Goal: Task Accomplishment & Management: Manage account settings

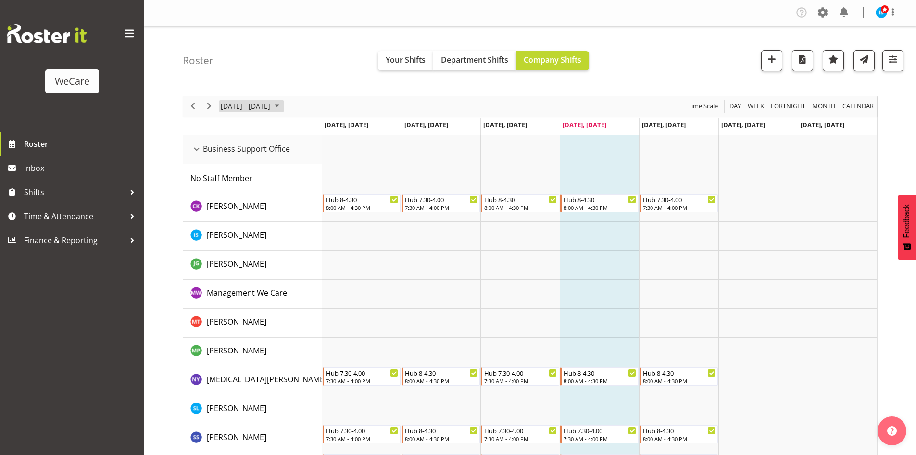
click at [243, 108] on span "[DATE] - [DATE]" at bounding box center [245, 106] width 51 height 12
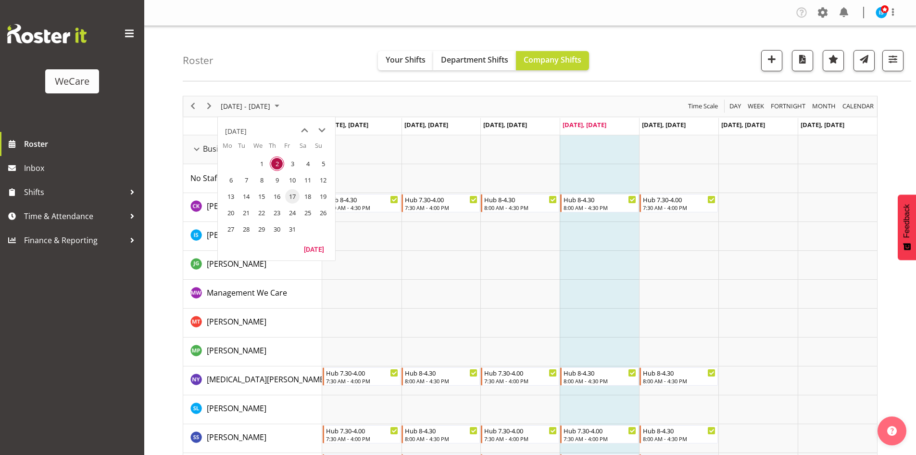
click at [296, 197] on span "17" at bounding box center [292, 196] width 14 height 14
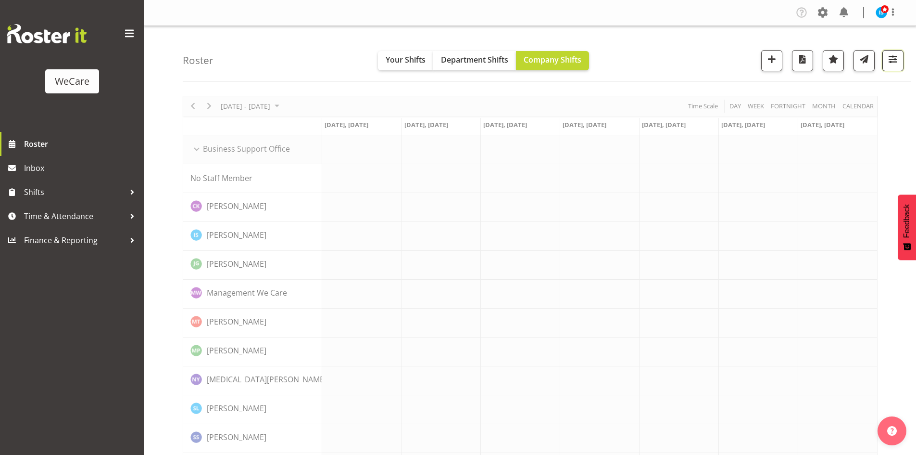
click at [900, 67] on button "button" at bounding box center [893, 60] width 21 height 21
click at [884, 119] on button "All Departments" at bounding box center [832, 119] width 127 height 21
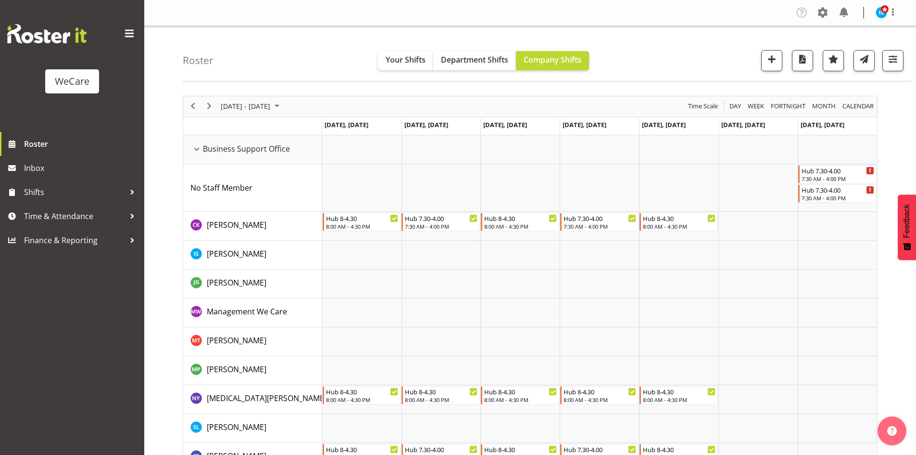
click at [907, 57] on div "Roster Your Shifts Department Shifts Company Shifts All Locations Clear Busines…" at bounding box center [547, 53] width 729 height 55
click at [896, 63] on span "button" at bounding box center [893, 59] width 13 height 13
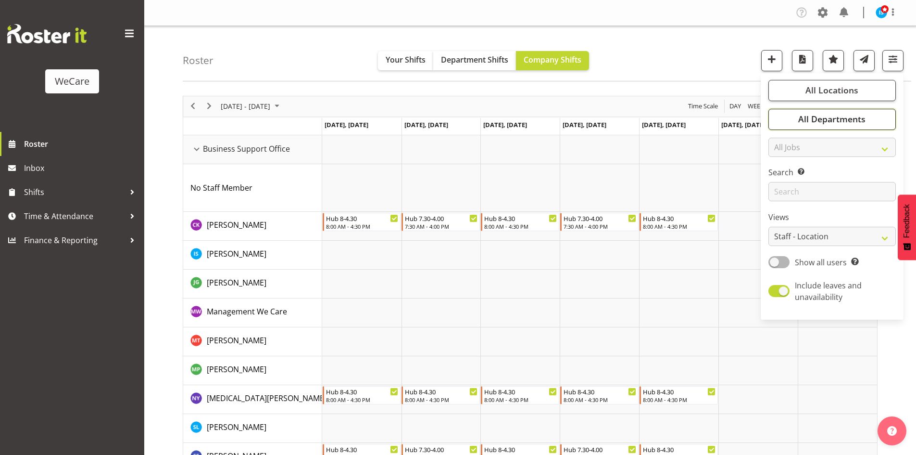
click at [860, 129] on button "All Departments" at bounding box center [832, 119] width 127 height 21
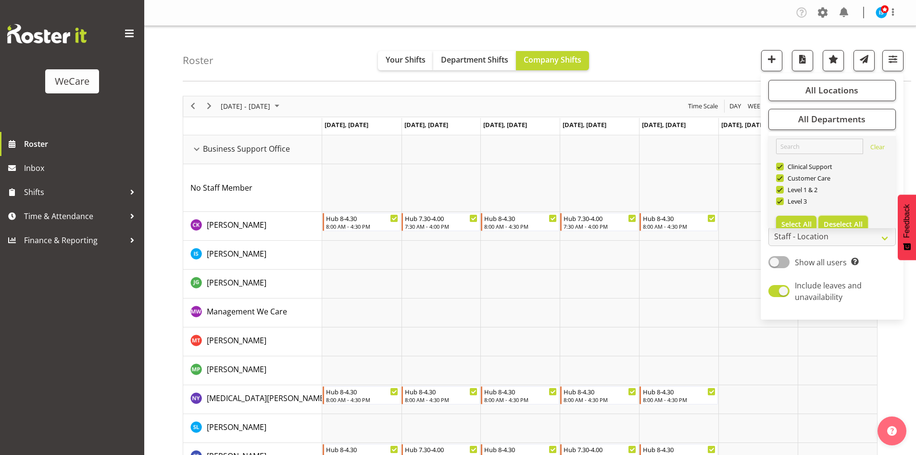
click at [854, 221] on span "Deselect All" at bounding box center [843, 223] width 39 height 9
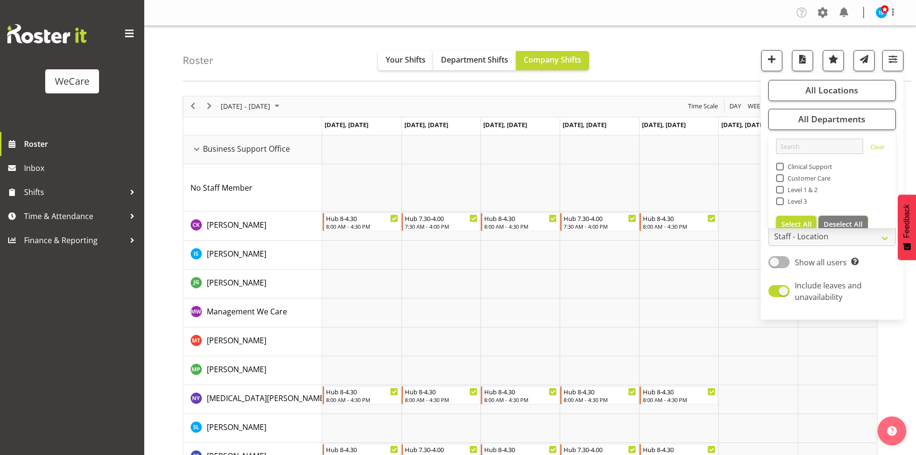
checkbox input "false"
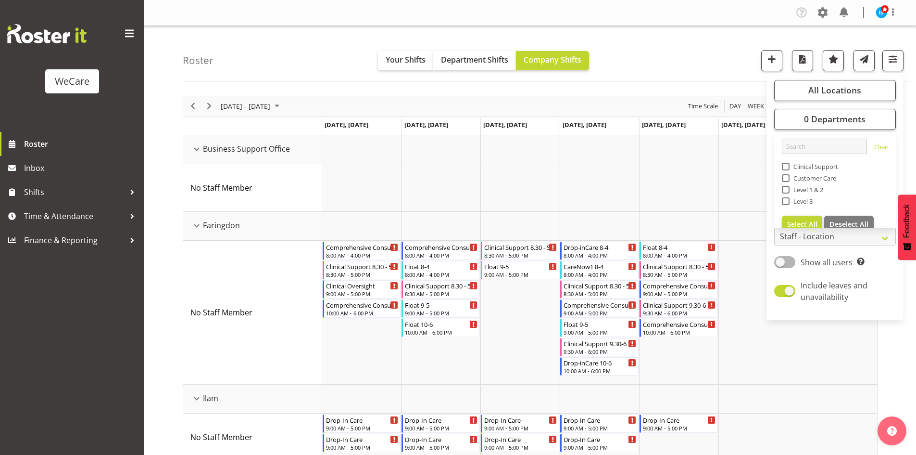
click at [809, 199] on span "Level 3" at bounding box center [802, 201] width 24 height 8
click at [788, 199] on input "Level 3" at bounding box center [785, 201] width 6 height 6
checkbox input "true"
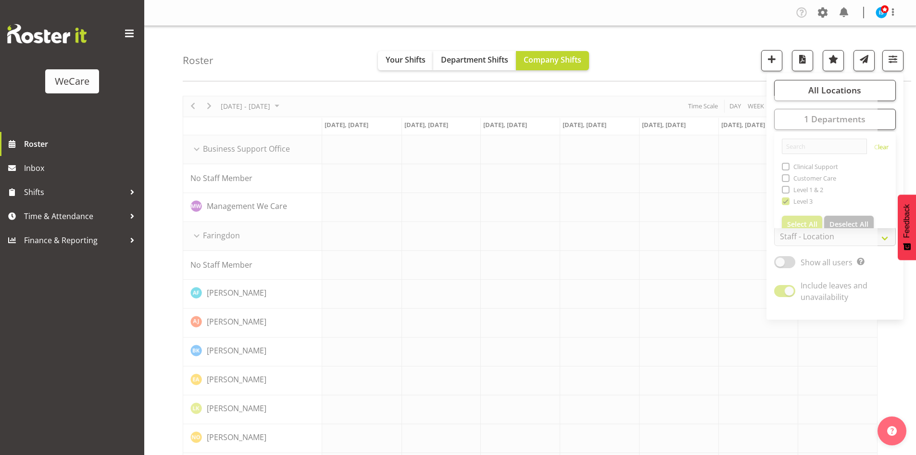
click at [624, 79] on div "Roster Your Shifts Department Shifts Company Shifts All Locations Clear Busines…" at bounding box center [547, 53] width 729 height 55
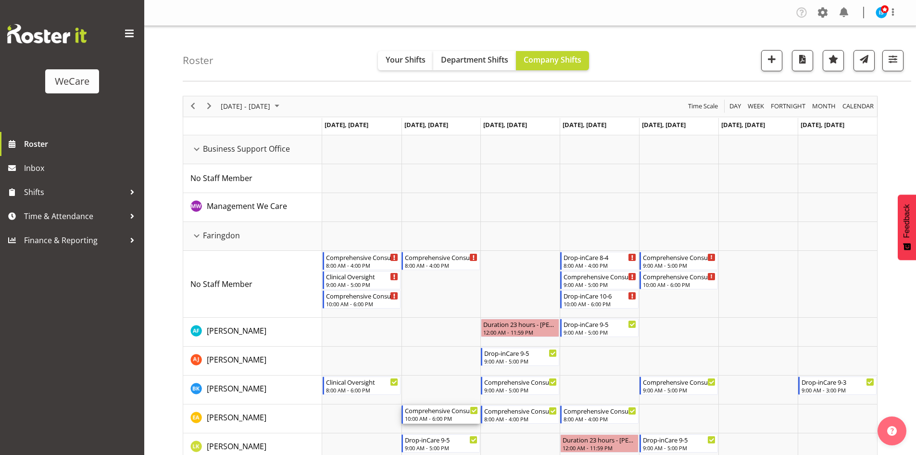
click at [611, 454] on html "WeCare Roster Inbox Shifts Time & Attendance Finance & Reporting Company Settin…" at bounding box center [458, 227] width 916 height 455
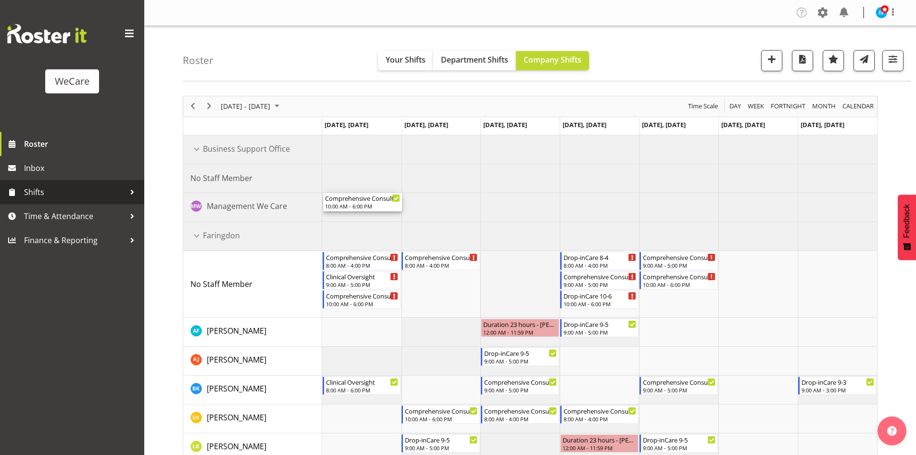
drag, startPoint x: 95, startPoint y: 198, endPoint x: 482, endPoint y: 274, distance: 394.6
click at [486, 272] on td "Timeline Week of October 17, 2025" at bounding box center [520, 284] width 79 height 67
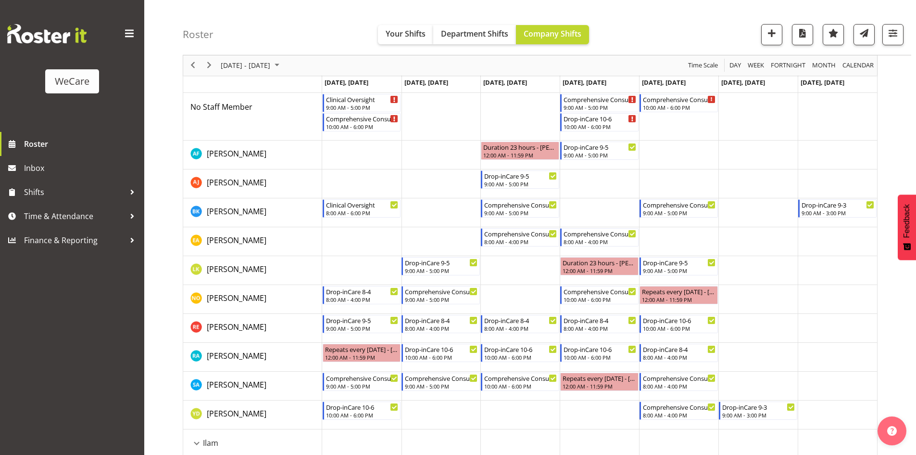
scroll to position [192, 0]
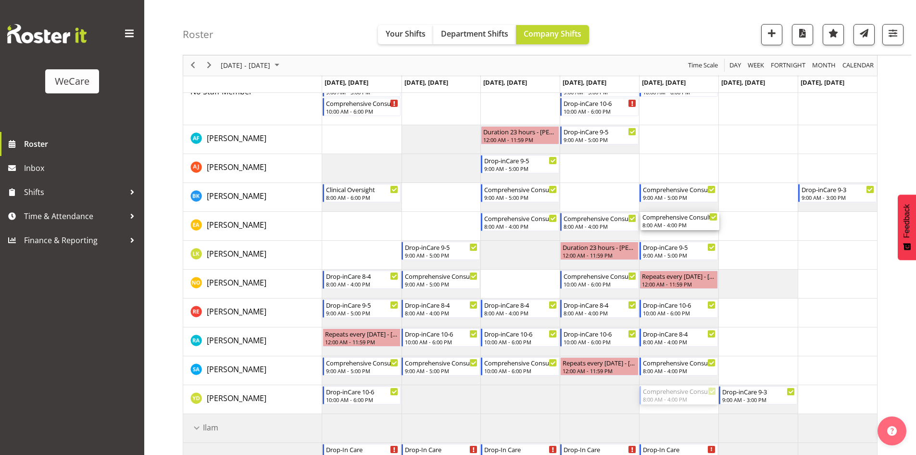
drag, startPoint x: 679, startPoint y: 374, endPoint x: 671, endPoint y: 229, distance: 145.5
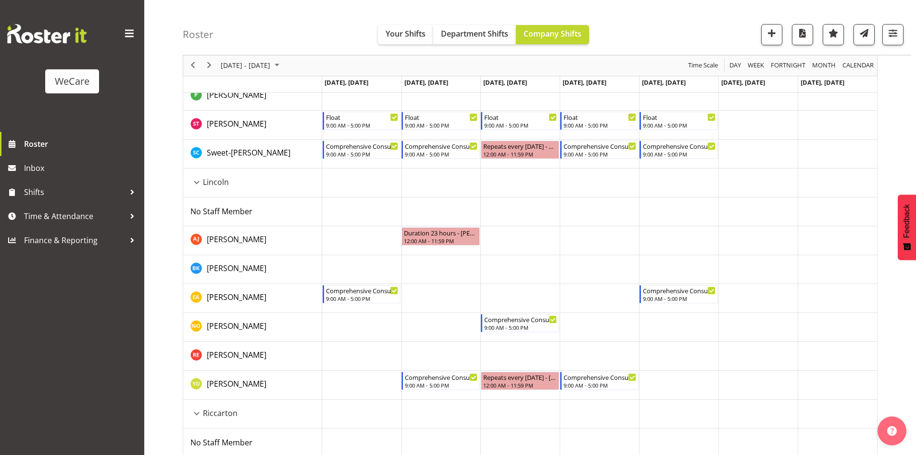
scroll to position [818, 0]
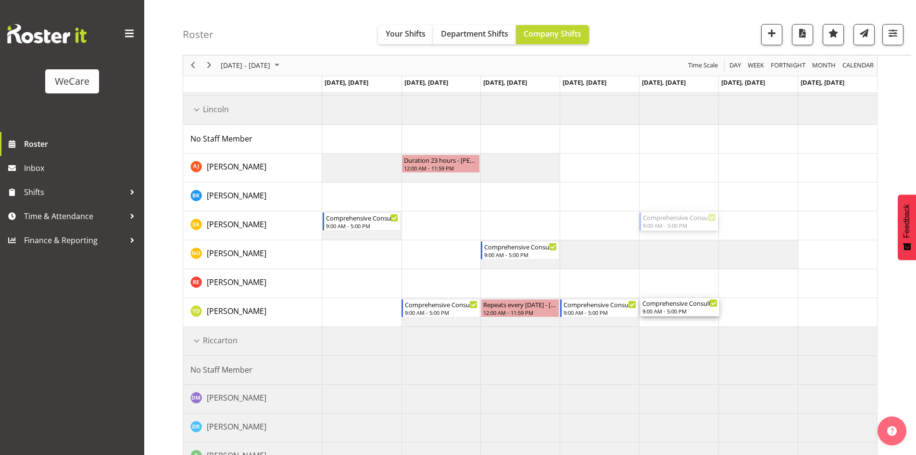
drag, startPoint x: 672, startPoint y: 225, endPoint x: 685, endPoint y: 303, distance: 79.5
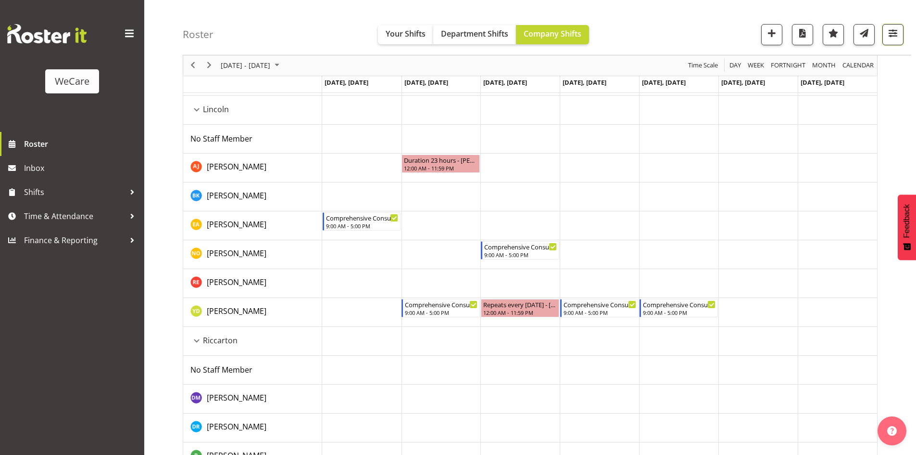
click at [900, 31] on button "button" at bounding box center [893, 34] width 21 height 21
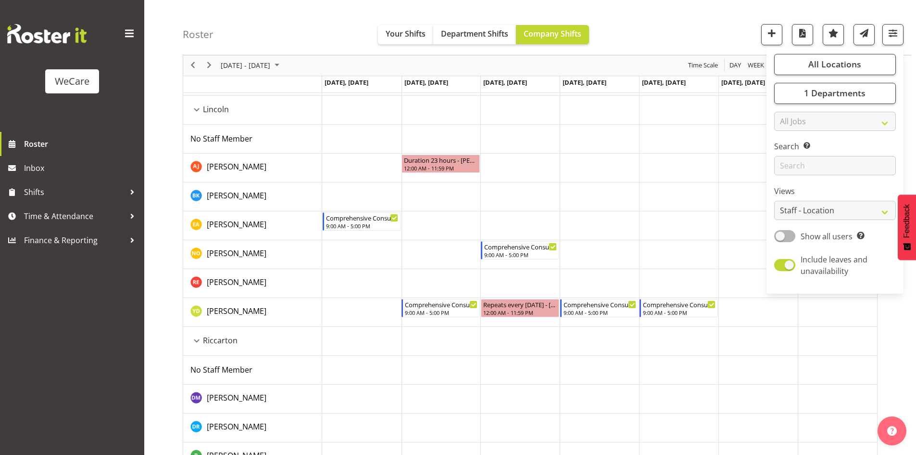
click at [634, 23] on div "Roster Your Shifts Department Shifts Company Shifts All Locations Clear Busines…" at bounding box center [547, 27] width 729 height 55
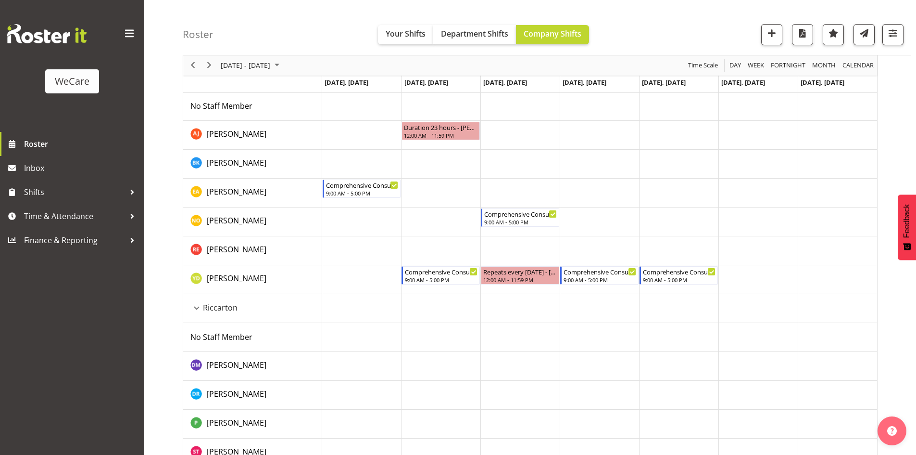
scroll to position [866, 0]
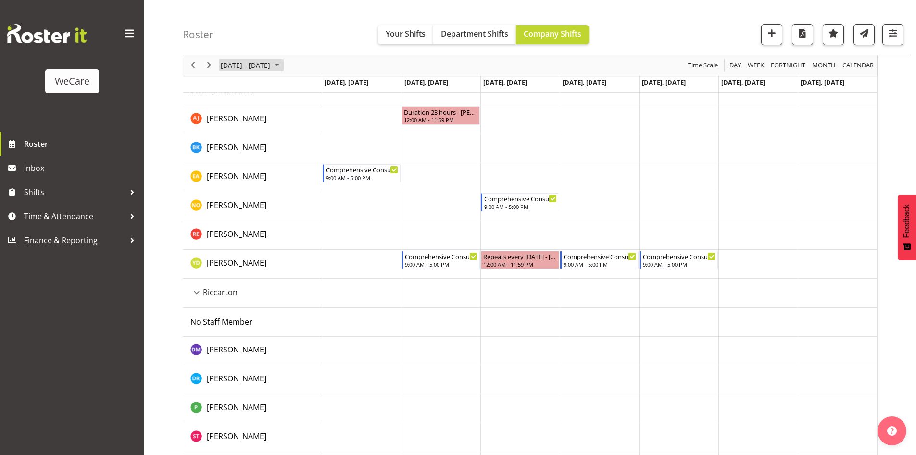
click at [261, 62] on span "[DATE] - [DATE]" at bounding box center [245, 66] width 51 height 12
click at [315, 196] on table "Mo Tu We Th Fr Sa Su 29 30 1 2 3 4 5 6 7 8 9 10 11 12 13 14 15 16 17 18 19 20 2…" at bounding box center [276, 150] width 117 height 101
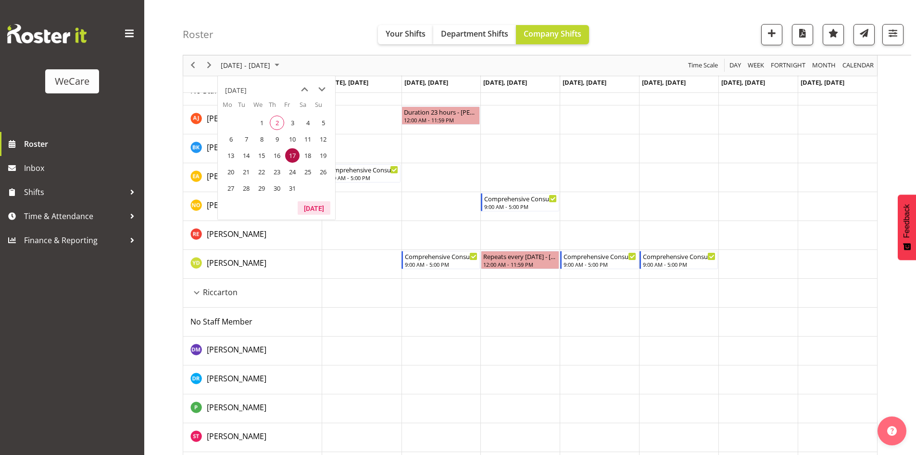
click at [313, 207] on button "[DATE]" at bounding box center [314, 207] width 33 height 13
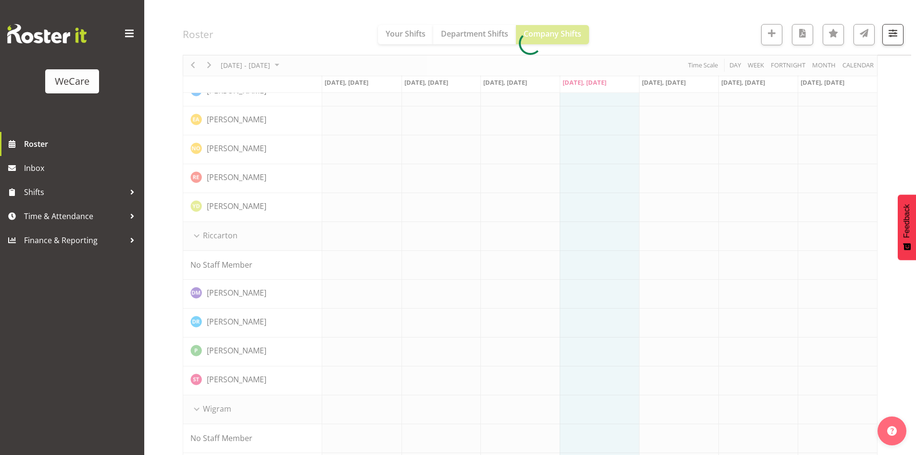
scroll to position [875, 0]
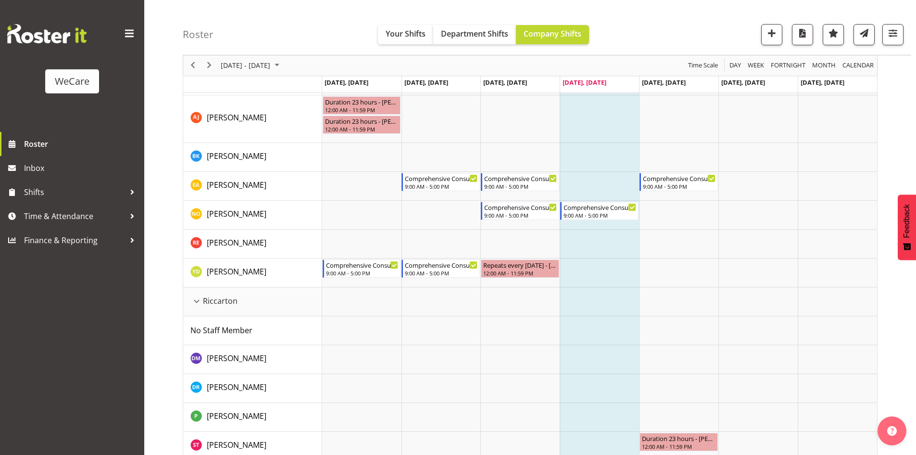
scroll to position [1427, 0]
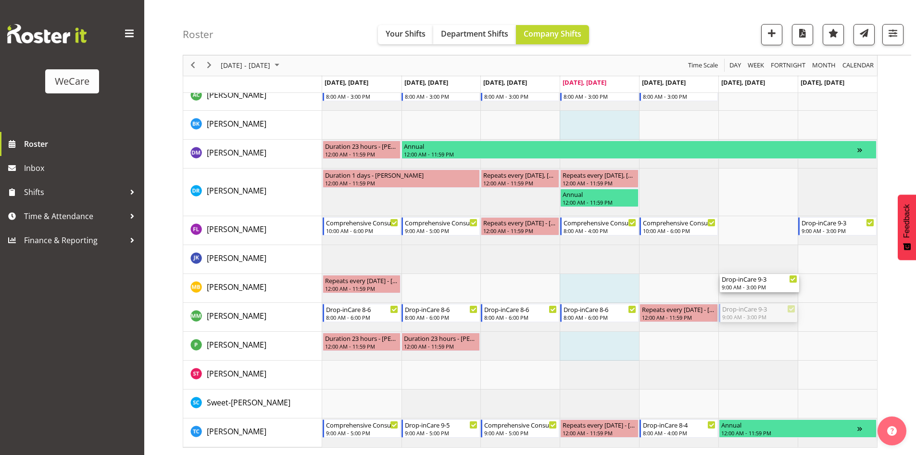
drag, startPoint x: 764, startPoint y: 309, endPoint x: 760, endPoint y: 291, distance: 18.8
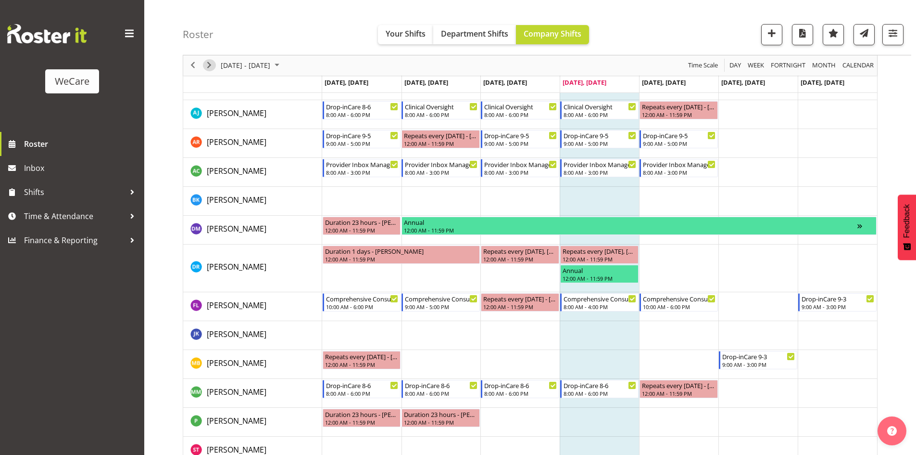
click at [210, 65] on span "Next" at bounding box center [209, 66] width 12 height 12
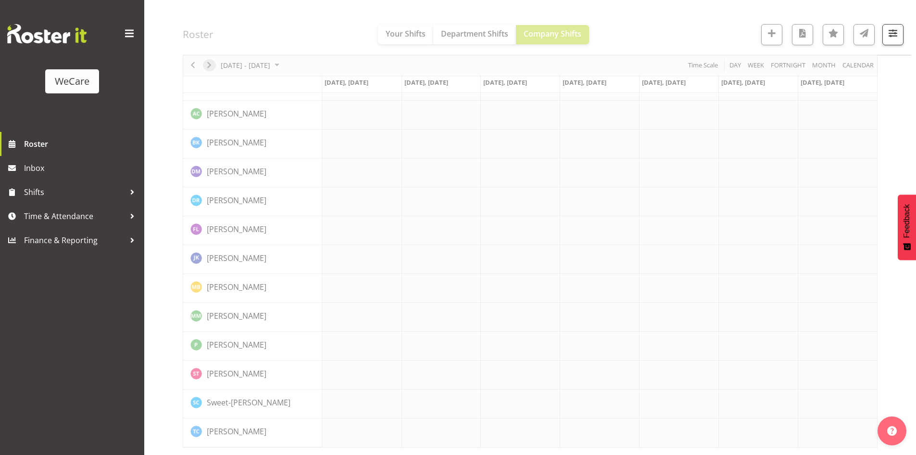
scroll to position [1276, 0]
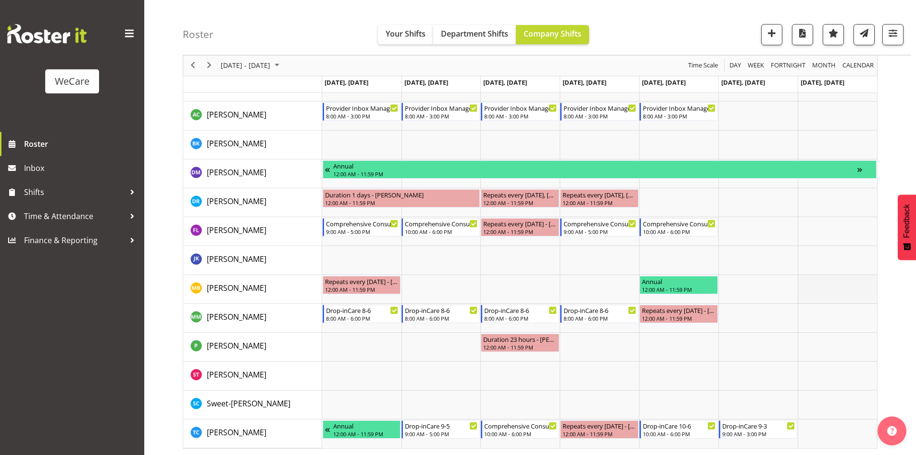
scroll to position [1409, 0]
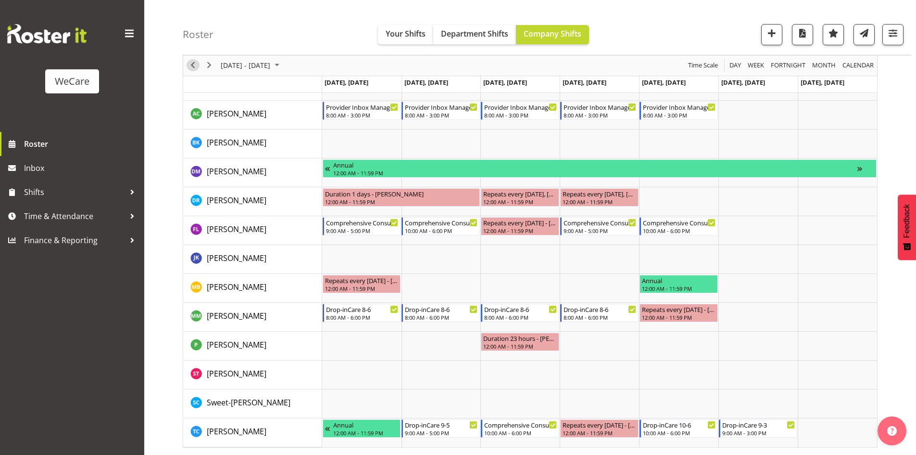
click at [190, 63] on span "Previous" at bounding box center [193, 66] width 12 height 12
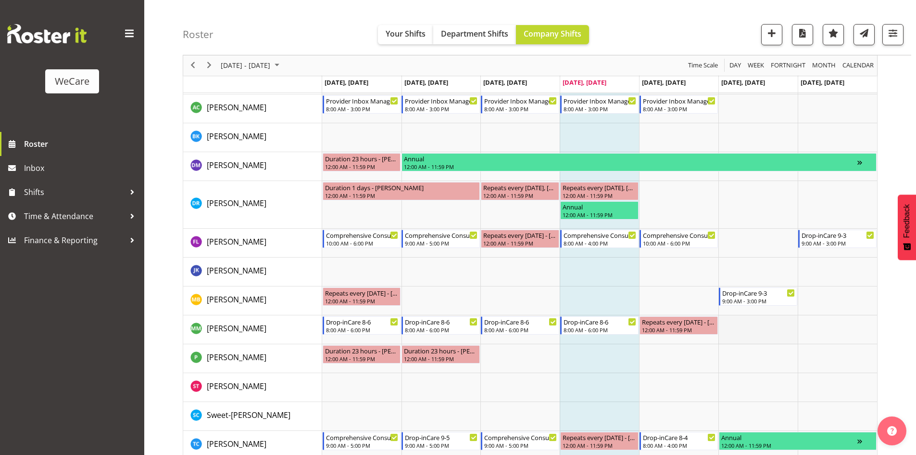
scroll to position [1427, 0]
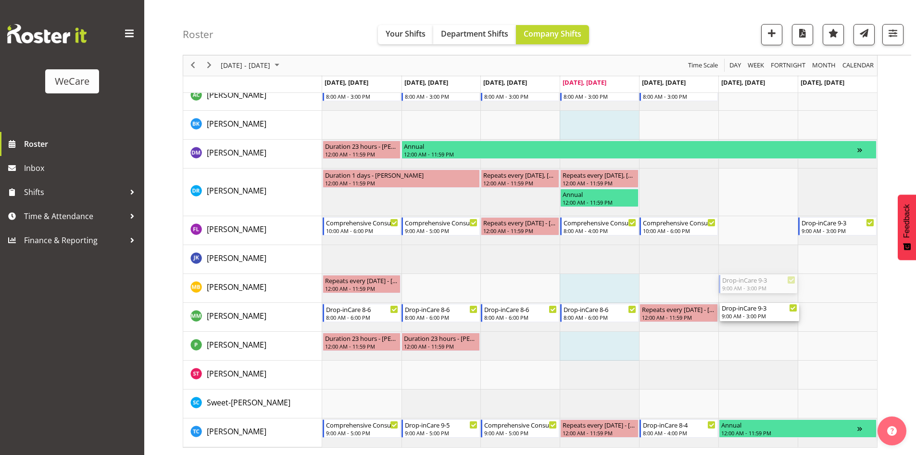
drag, startPoint x: 743, startPoint y: 292, endPoint x: 742, endPoint y: 316, distance: 23.6
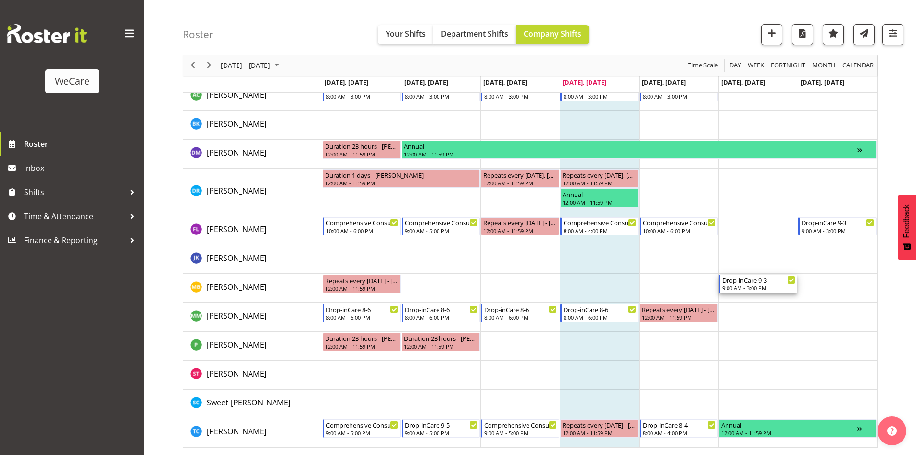
click at [755, 286] on div "9:00 AM - 3:00 PM" at bounding box center [759, 288] width 73 height 8
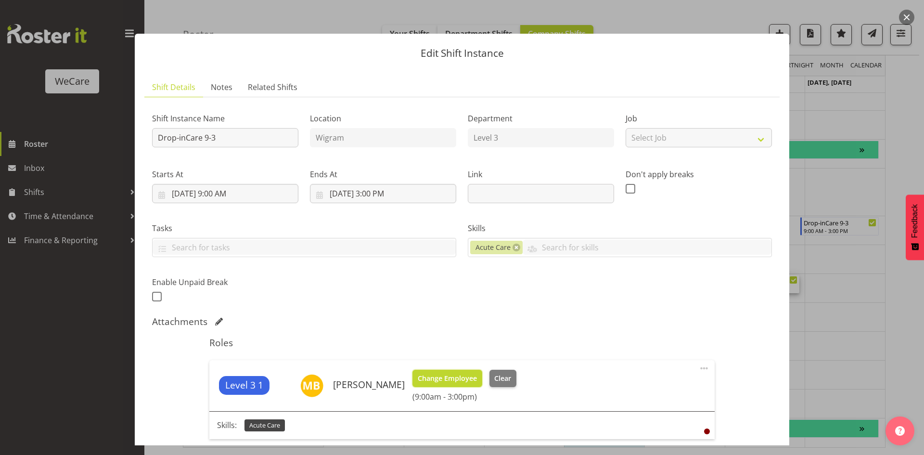
click at [449, 379] on span "Change Employee" at bounding box center [447, 378] width 59 height 11
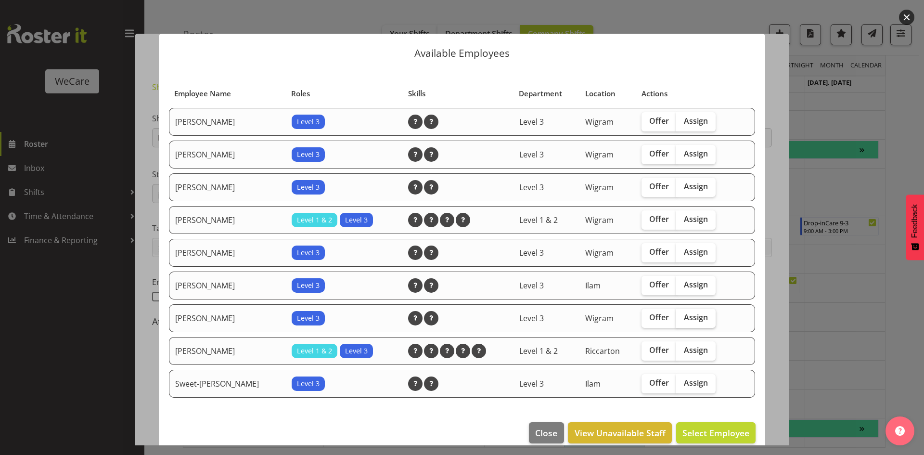
click at [697, 320] on span "Assign" at bounding box center [696, 317] width 24 height 10
click at [682, 320] on input "Assign" at bounding box center [679, 317] width 6 height 6
checkbox input "true"
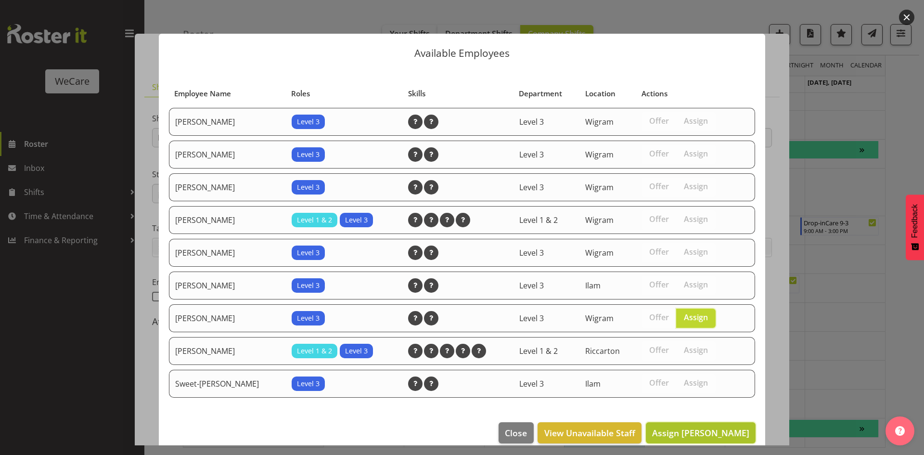
click at [686, 429] on span "Assign [PERSON_NAME]" at bounding box center [700, 433] width 97 height 12
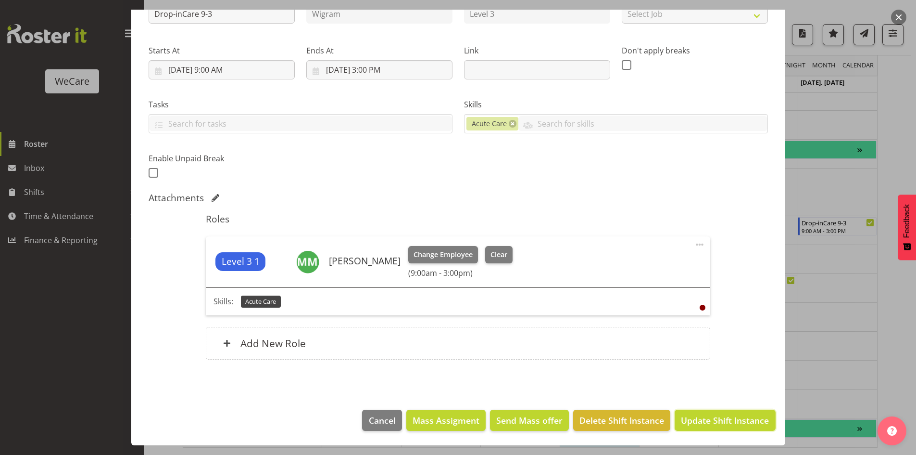
click at [722, 414] on span "Update Shift Instance" at bounding box center [725, 420] width 88 height 13
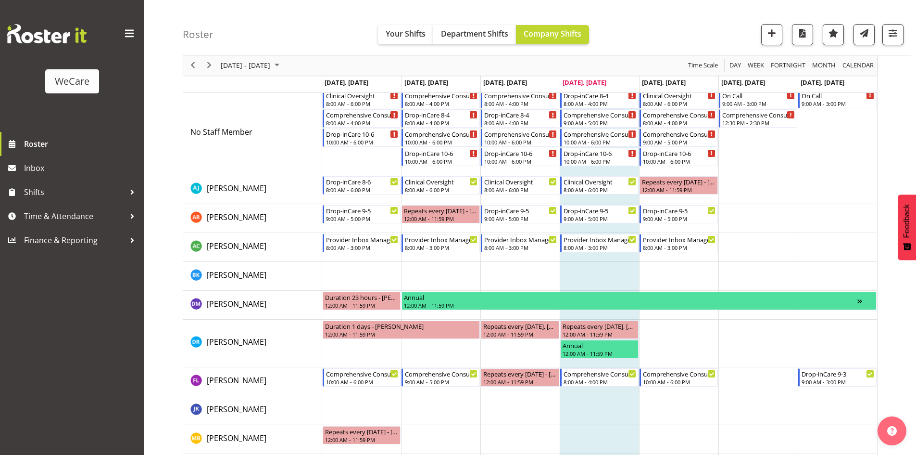
scroll to position [1351, 0]
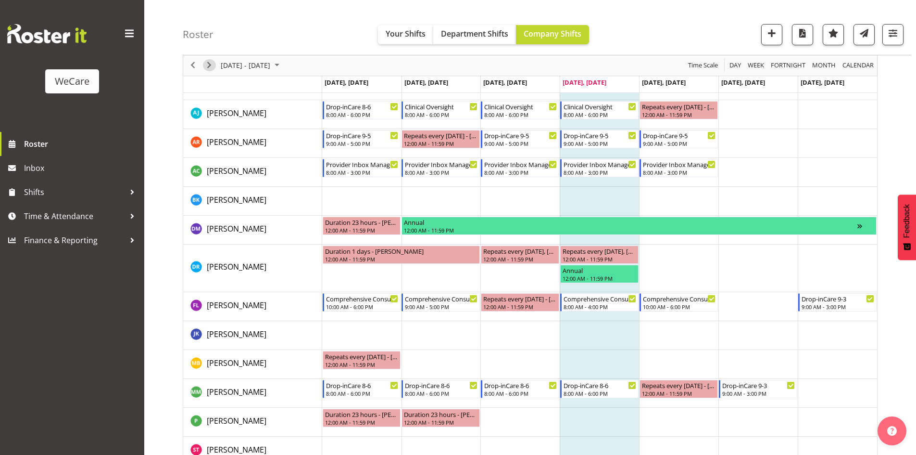
click at [205, 66] on span "Next" at bounding box center [209, 66] width 12 height 12
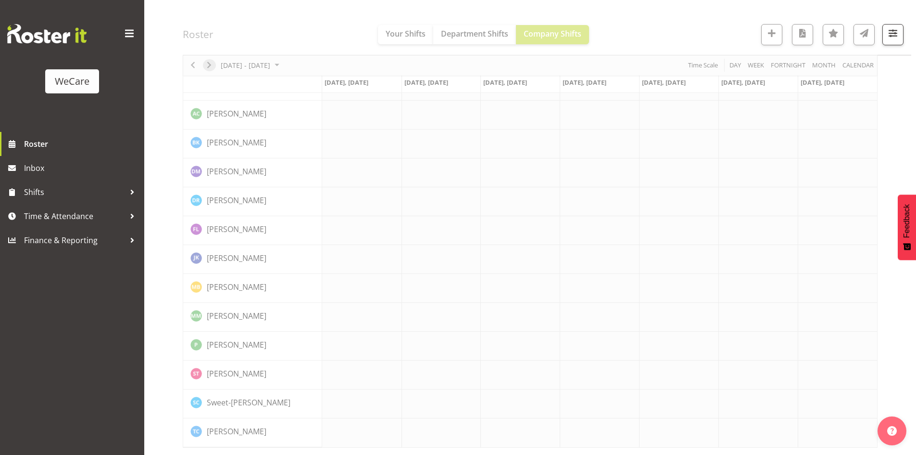
scroll to position [1276, 0]
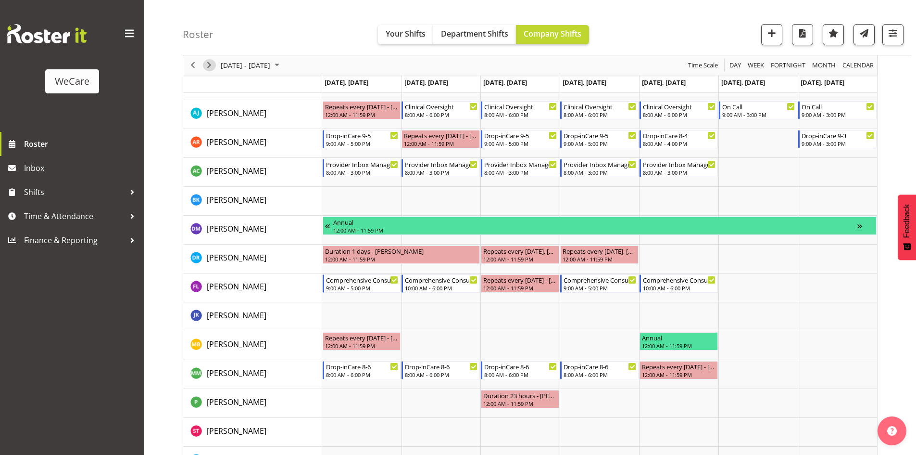
click at [205, 66] on span "Next" at bounding box center [209, 66] width 12 height 12
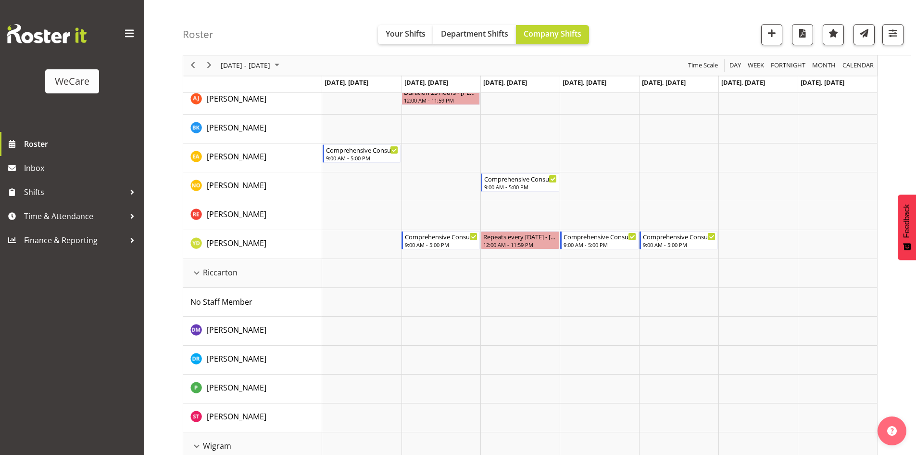
scroll to position [880, 0]
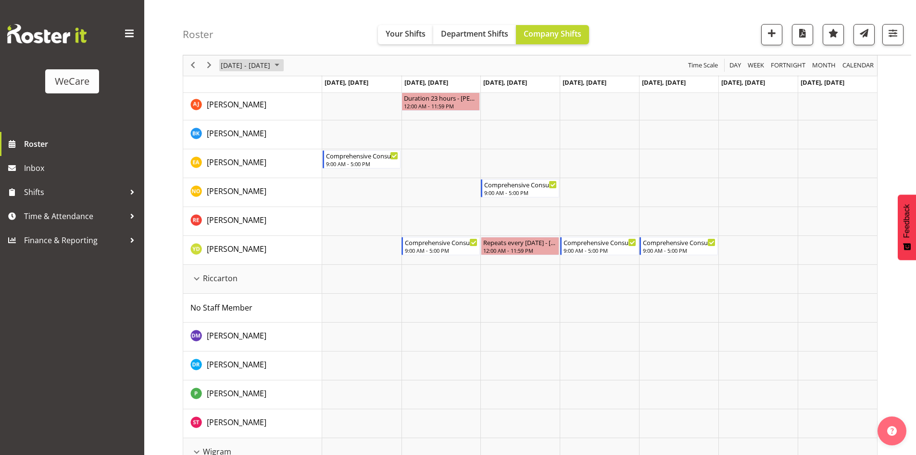
click at [241, 63] on span "[DATE] - [DATE]" at bounding box center [245, 66] width 51 height 12
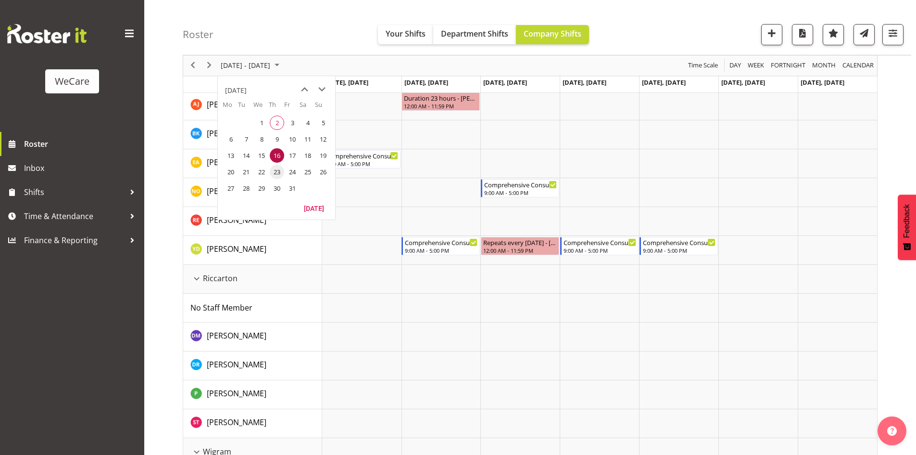
click at [277, 171] on span "23" at bounding box center [277, 172] width 14 height 14
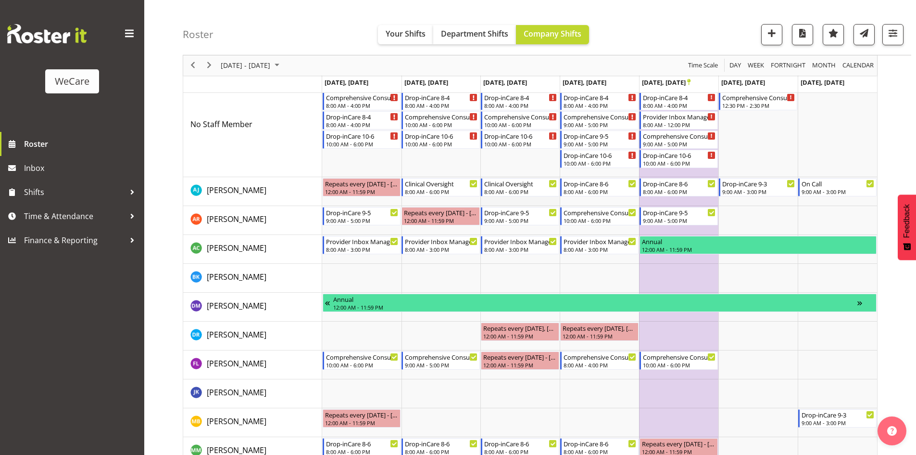
scroll to position [1361, 0]
